Goal: Task Accomplishment & Management: Complete application form

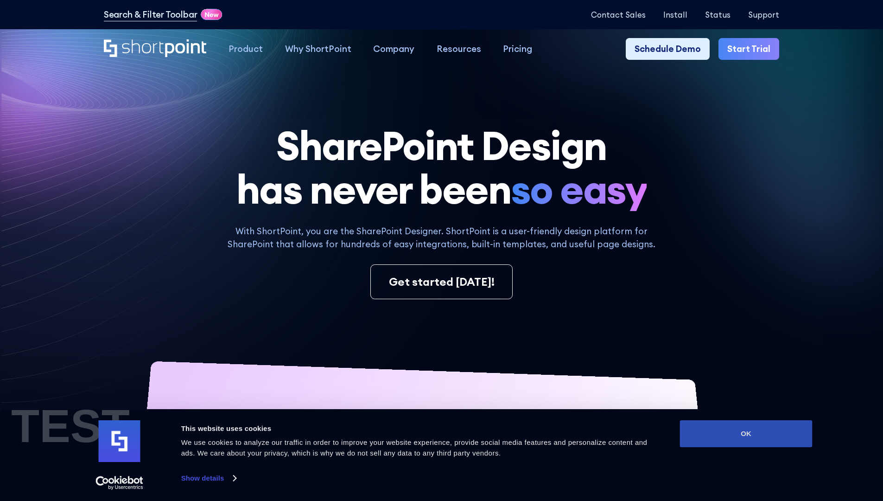
click at [746, 433] on button "OK" at bounding box center [746, 433] width 133 height 27
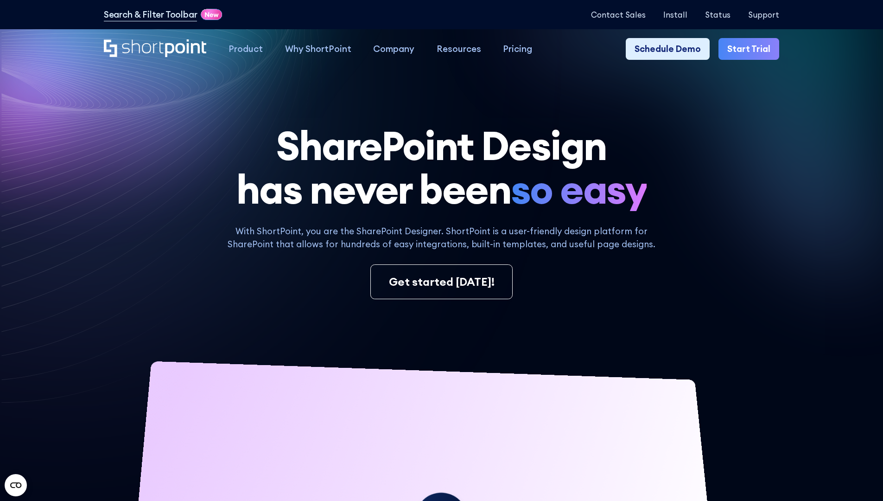
click at [752, 49] on link "Start Trial" at bounding box center [748, 49] width 61 height 22
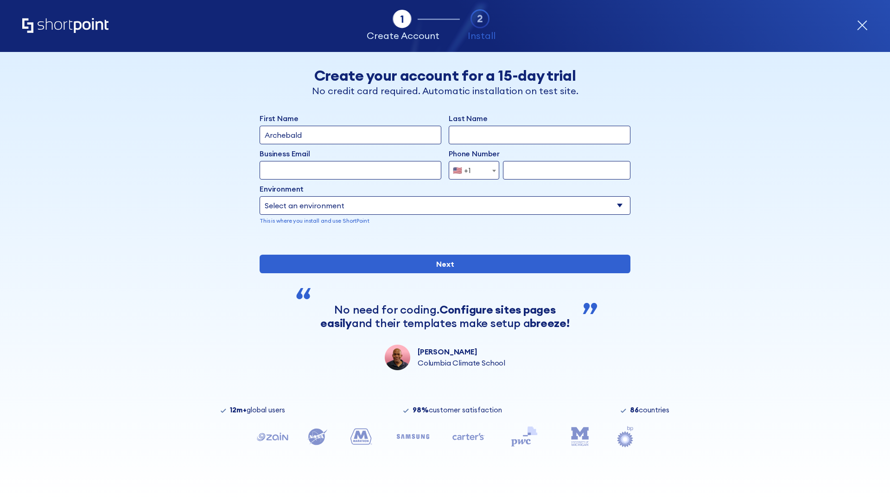
type input "Archebald"
type input "Berkuskv"
type input "2125556789"
select select "Microsoft 365"
type input "2125556789"
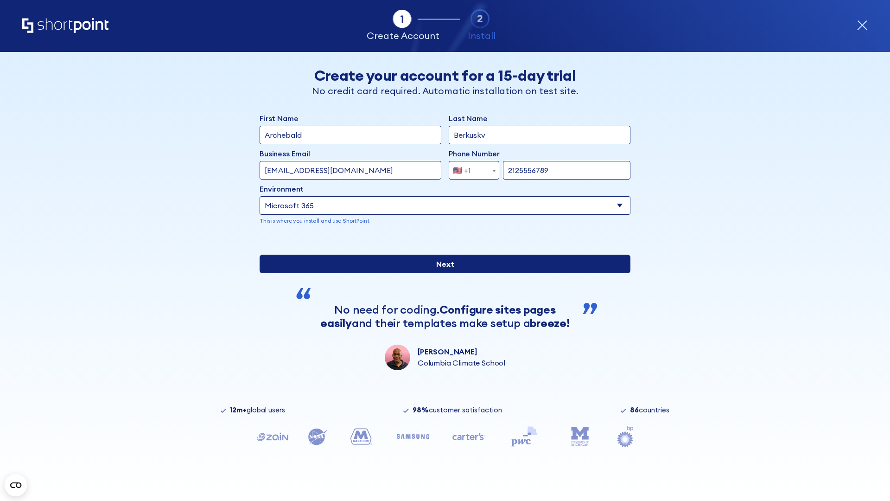
click at [441, 350] on div "First Name Archebald Last Name Berkuskv Business Email Invalid Email Address te…" at bounding box center [445, 241] width 371 height 257
click at [441, 273] on input "Next" at bounding box center [445, 263] width 371 height 19
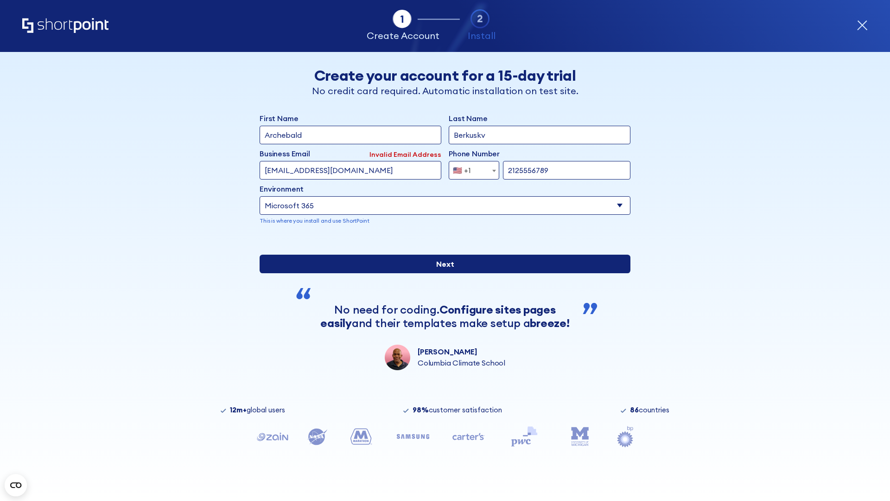
click at [441, 273] on input "Next" at bounding box center [445, 263] width 371 height 19
type input "test@shortpoint.com"
click at [441, 273] on input "Next" at bounding box center [445, 263] width 371 height 19
